Goal: Obtain resource: Obtain resource

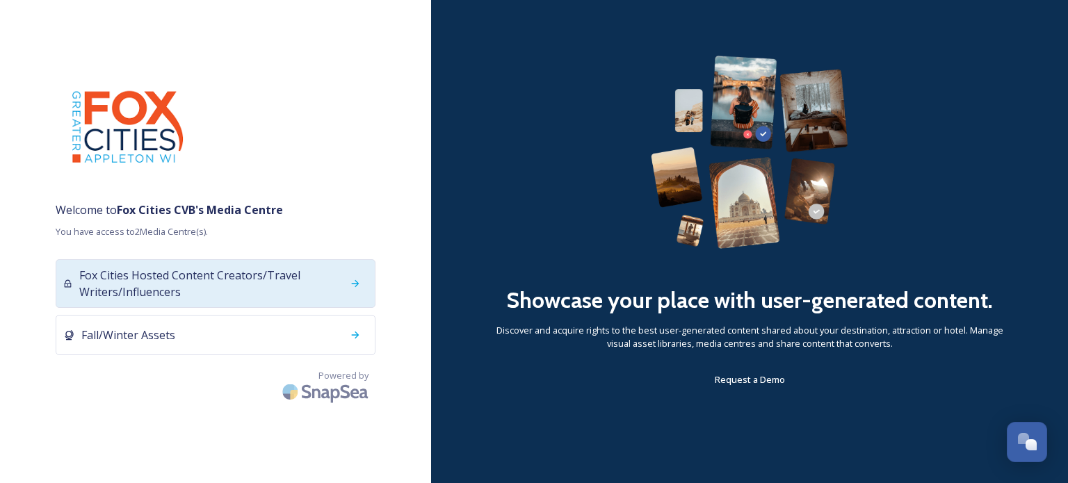
click at [286, 278] on span "Fox Cities Hosted Content Creators/Travel Writers/Influencers" at bounding box center [210, 283] width 263 height 33
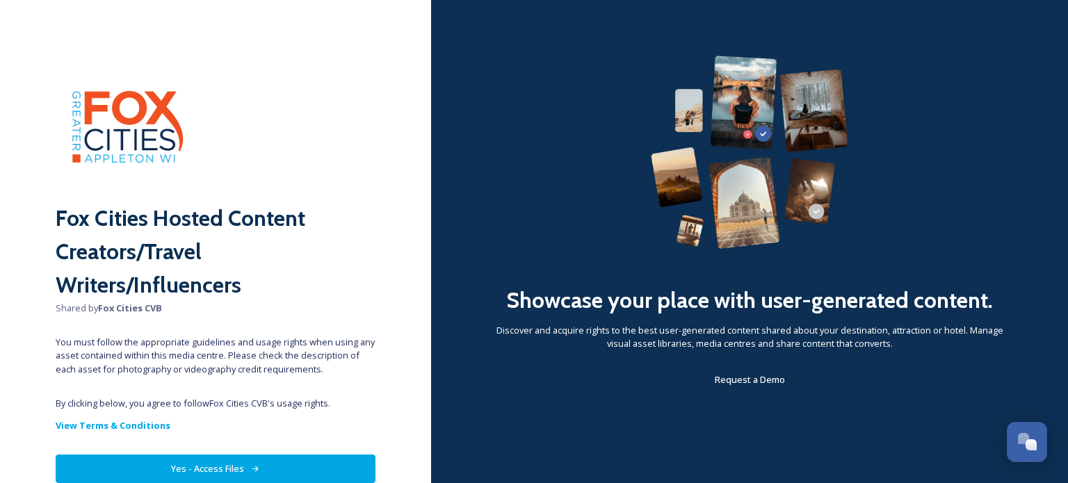
scroll to position [67, 0]
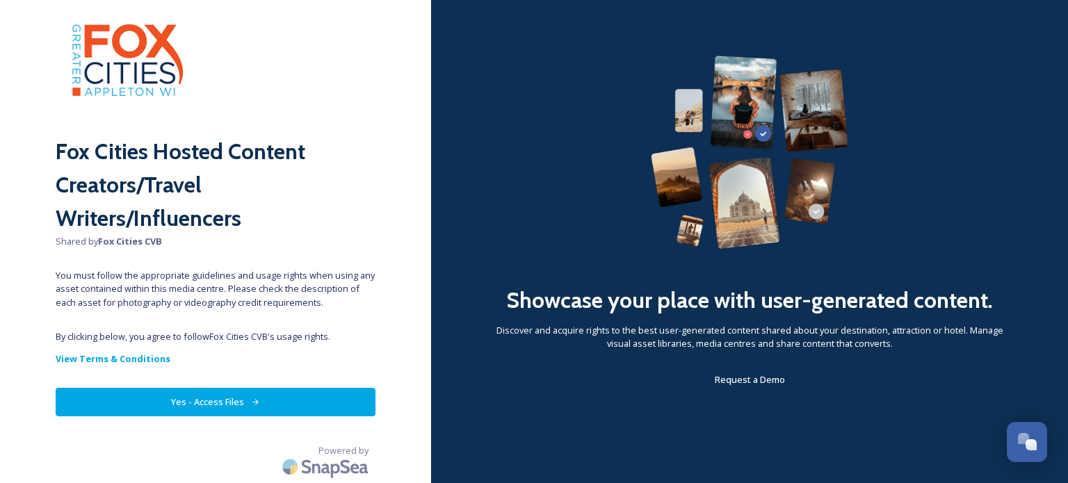
click at [286, 402] on button "Yes - Access Files" at bounding box center [216, 402] width 320 height 28
